Goal: Check status: Check status

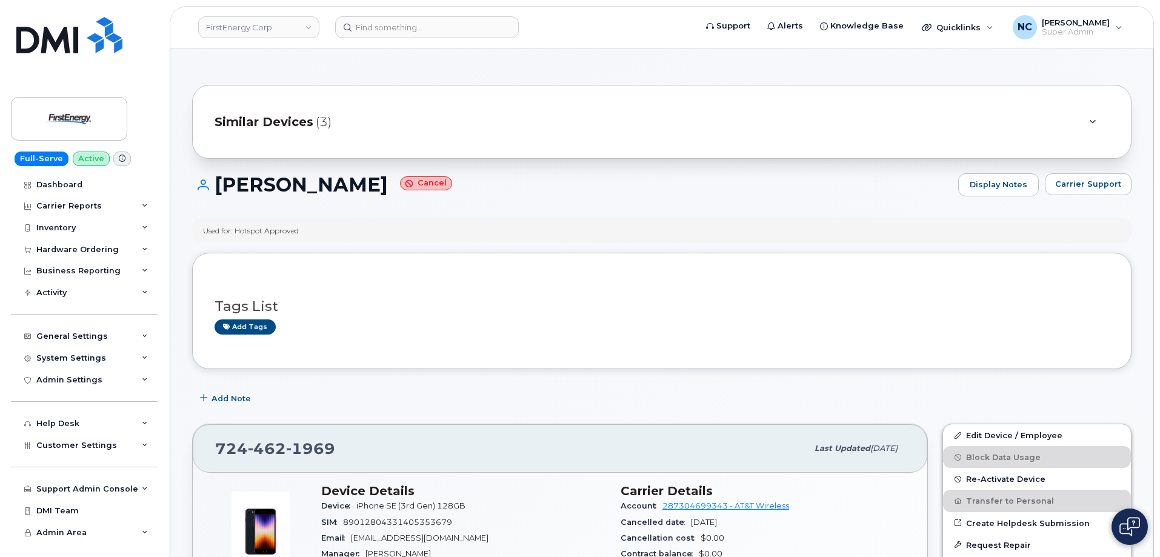
scroll to position [1030, 0]
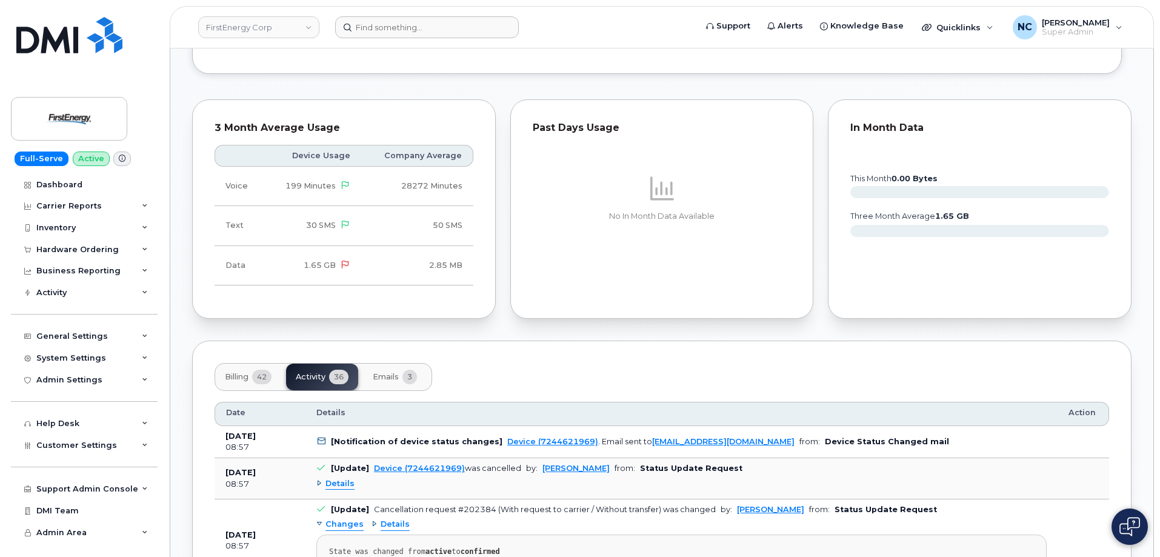
click at [442, 34] on header "FirstEnergy Corp Support Alerts Knowledge Base Quicklinks Suspend / Cancel Devi…" at bounding box center [662, 27] width 984 height 42
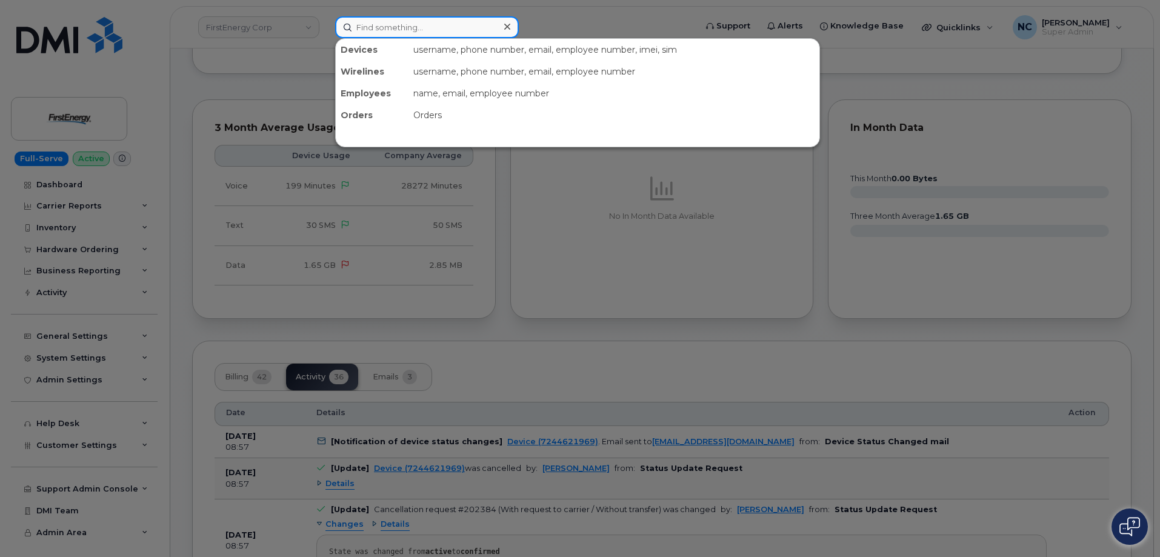
click at [442, 34] on input at bounding box center [427, 27] width 184 height 22
paste input "298178"
type input "298178"
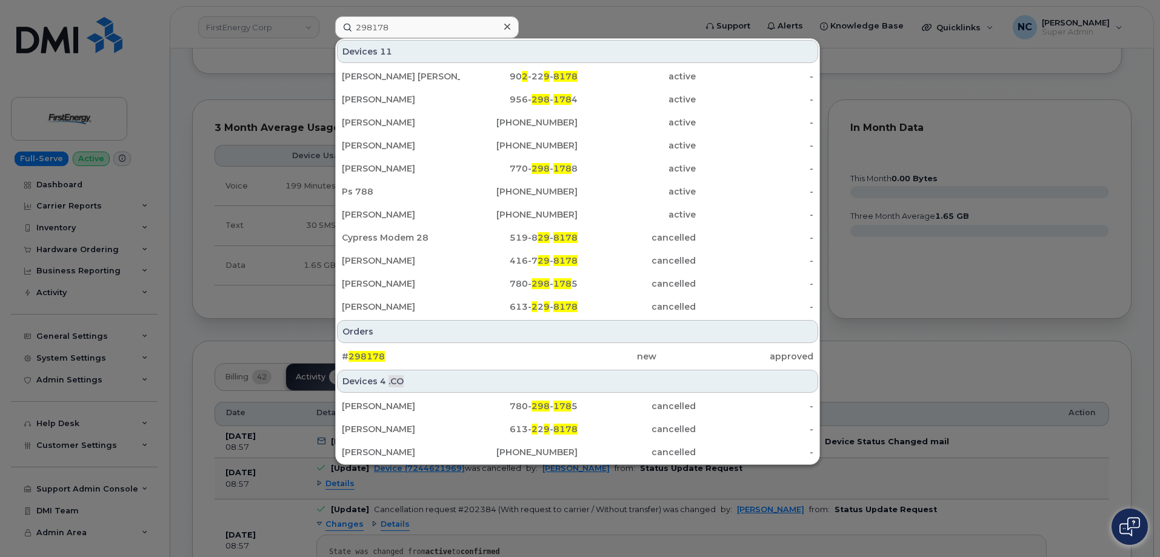
click at [581, 367] on div "# 298178 new approved" at bounding box center [578, 356] width 484 height 24
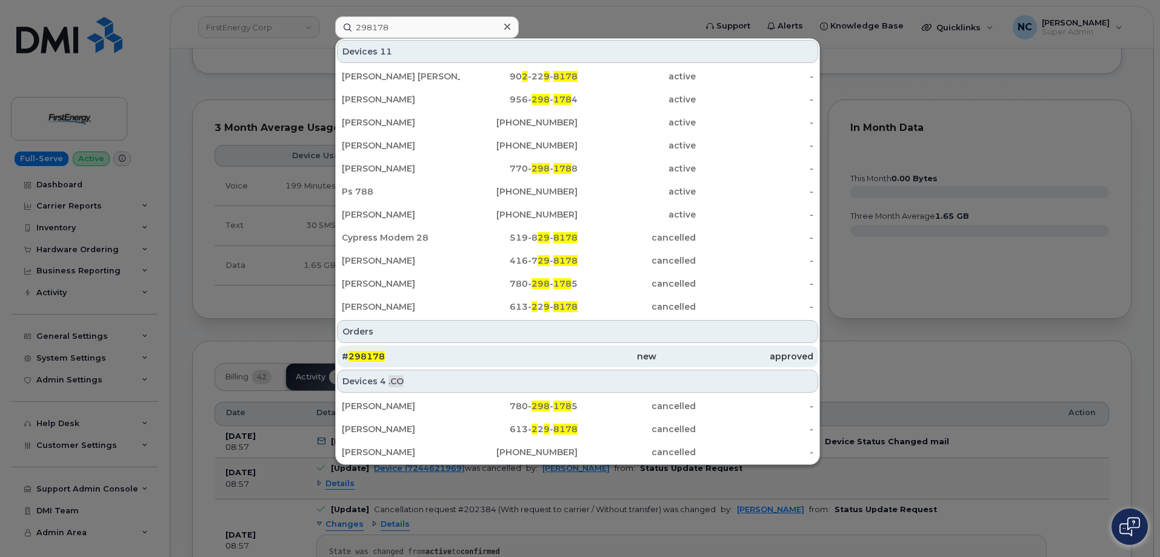
click at [413, 353] on div "# 298178" at bounding box center [420, 356] width 157 height 12
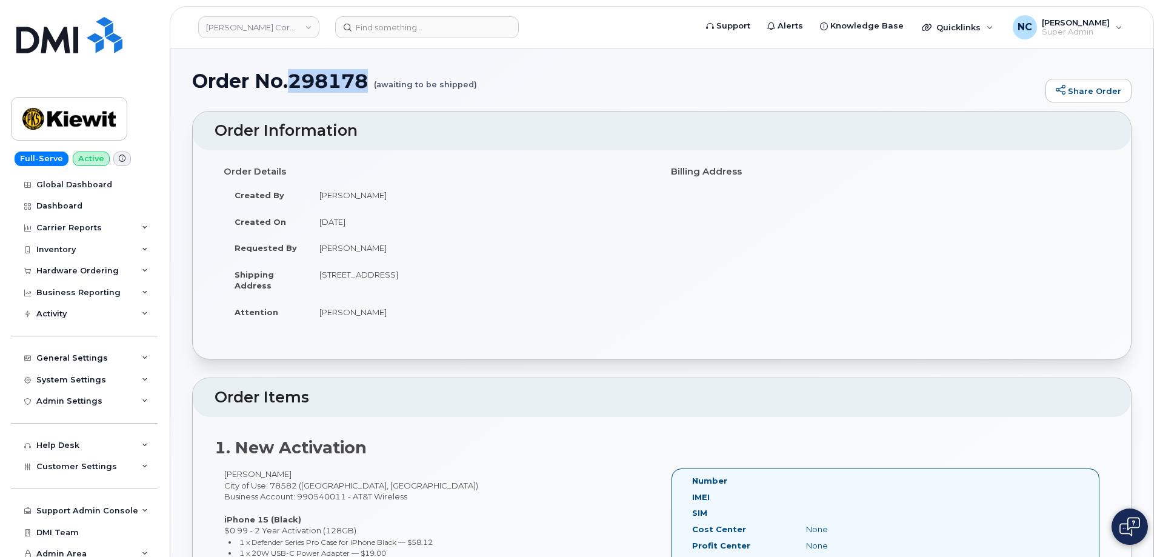
drag, startPoint x: 373, startPoint y: 79, endPoint x: 295, endPoint y: 75, distance: 78.9
click at [295, 75] on h1 "Order No.298178 (awaiting to be shipped)" at bounding box center [615, 80] width 847 height 21
copy h1 "298178"
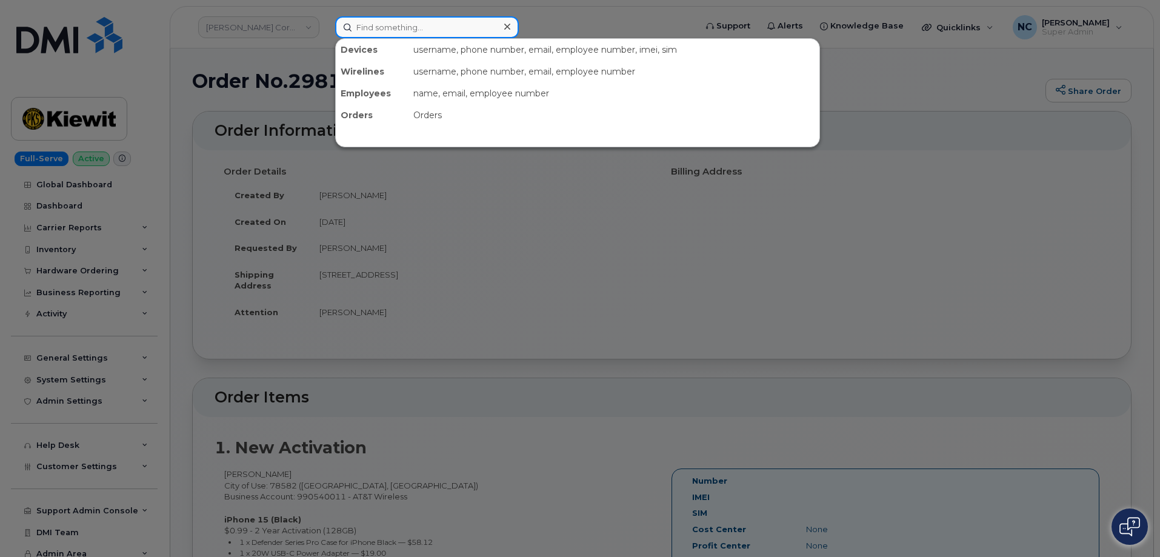
drag, startPoint x: 512, startPoint y: 20, endPoint x: 430, endPoint y: 15, distance: 82.6
click at [432, 16] on div "Devices username, phone number, email, employee number, imei, sim Wirelines use…" at bounding box center [512, 27] width 372 height 22
paste input "297702"
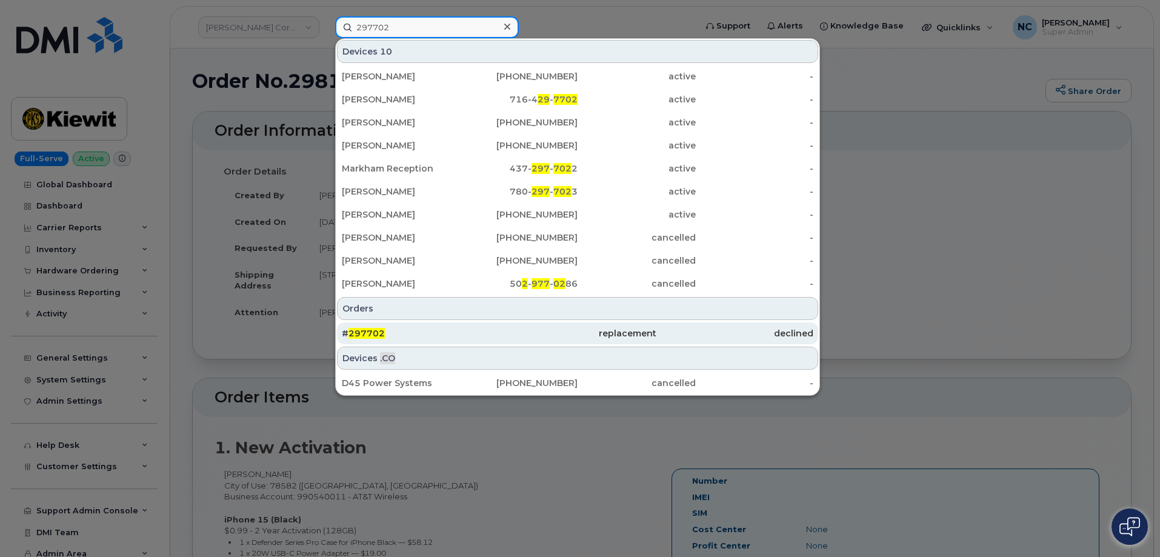
type input "297702"
click at [415, 339] on div "# 297702" at bounding box center [420, 333] width 157 height 12
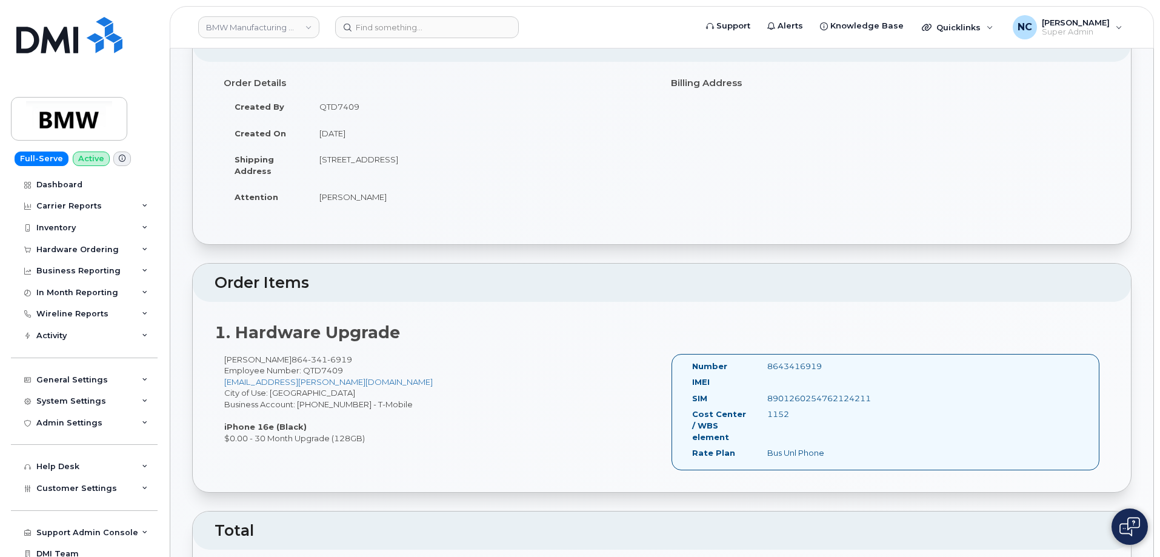
scroll to position [182, 0]
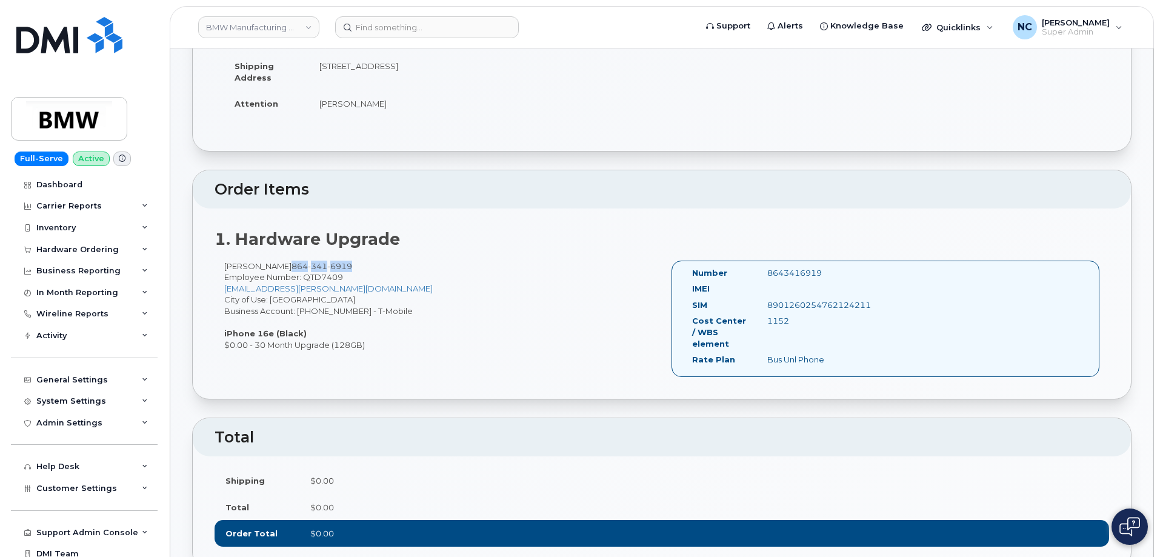
drag, startPoint x: 350, startPoint y: 264, endPoint x: 288, endPoint y: 271, distance: 62.9
click at [288, 271] on div "Nathalia Loaiza 864 341 6919 Employee Number: QTD7409 nathalia.nl.loaiza@bmwmc.…" at bounding box center [438, 306] width 447 height 90
copy span "864 341 6919"
click at [370, 33] on input at bounding box center [427, 27] width 184 height 22
paste input "8643416919"
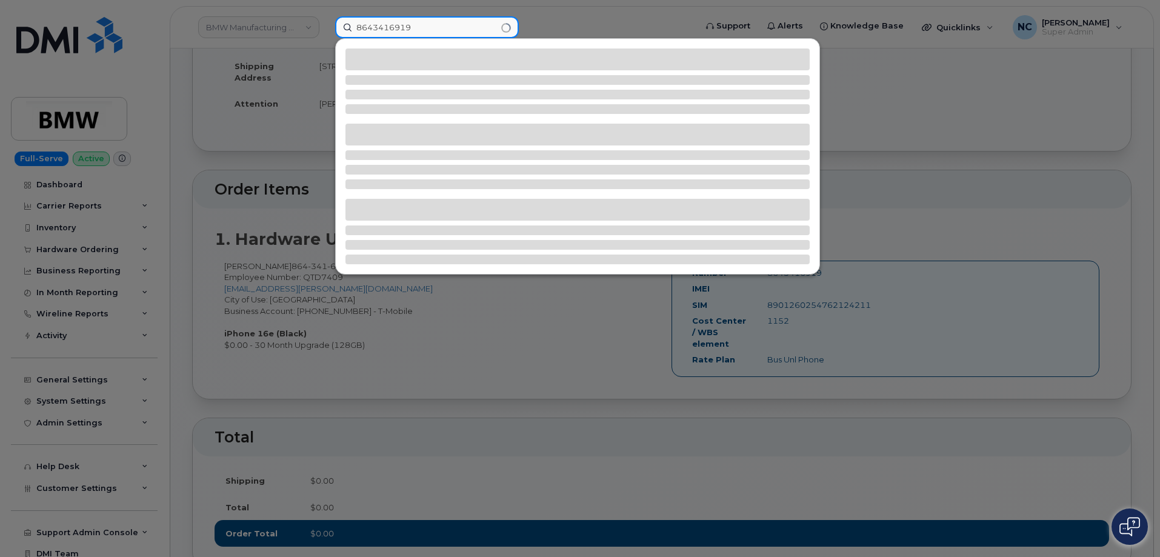
type input "8643416919"
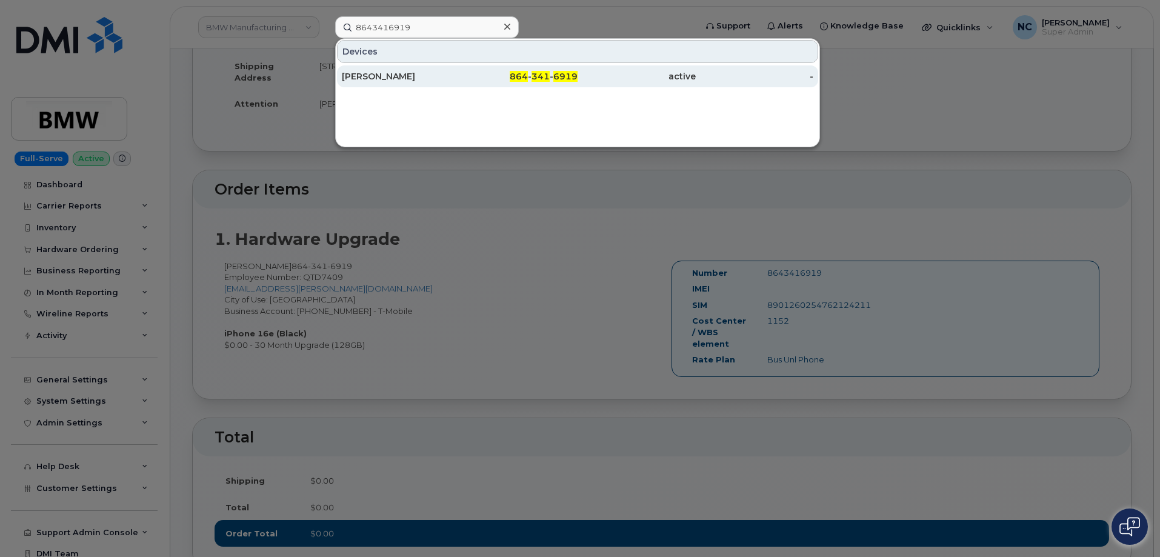
click at [389, 74] on div "[PERSON_NAME]" at bounding box center [401, 76] width 118 height 12
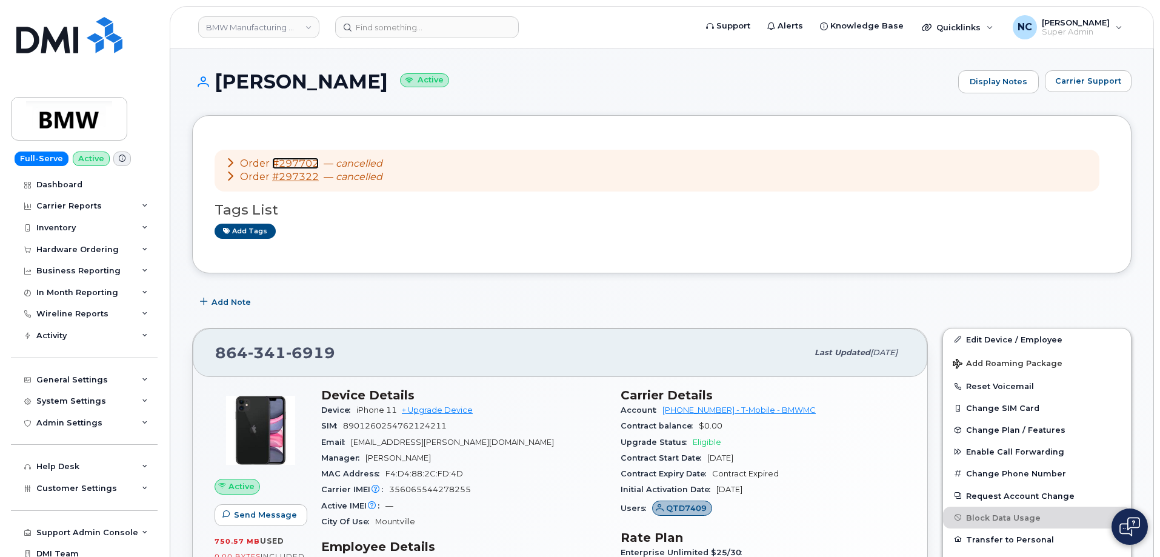
click at [296, 162] on link "#297702" at bounding box center [295, 164] width 47 height 12
click at [295, 161] on link "#297702" at bounding box center [295, 164] width 47 height 12
click at [296, 178] on link "#297322" at bounding box center [295, 177] width 47 height 12
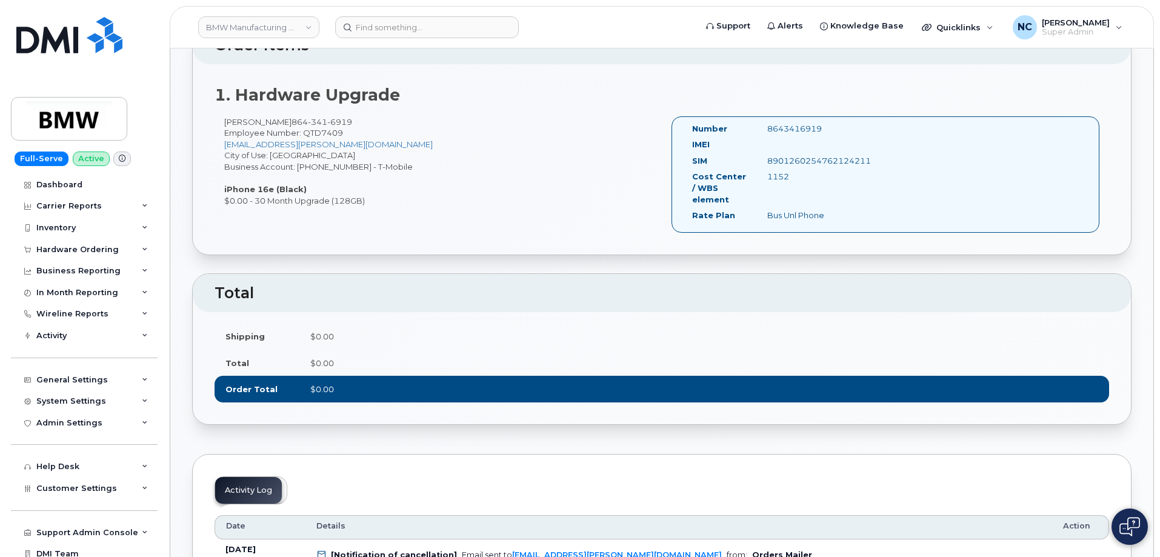
scroll to position [303, 0]
